Goal: Task Accomplishment & Management: Use online tool/utility

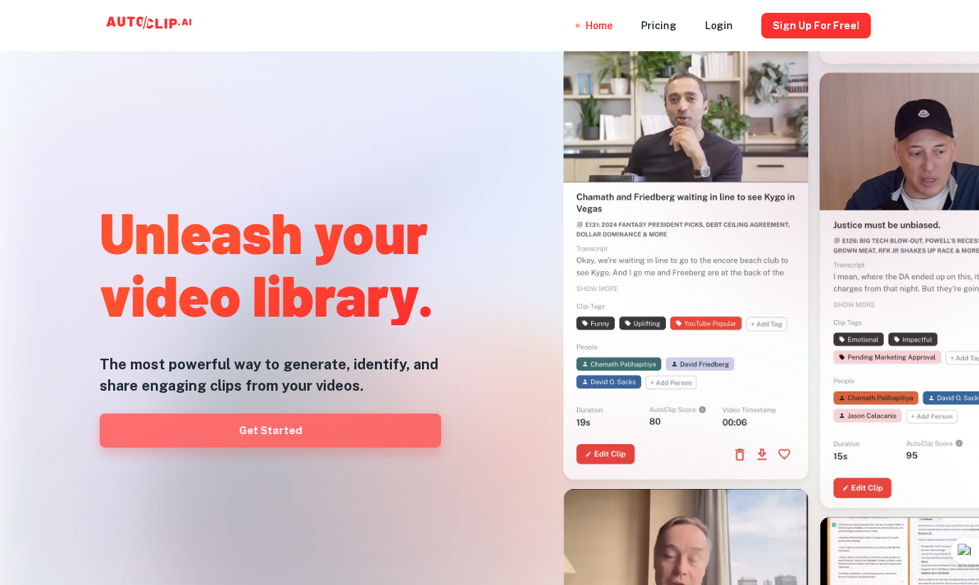
click at [324, 428] on link "Get Started" at bounding box center [271, 431] width 342 height 34
